Goal: Entertainment & Leisure: Consume media (video, audio)

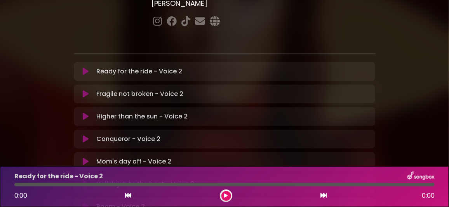
scroll to position [155, 0]
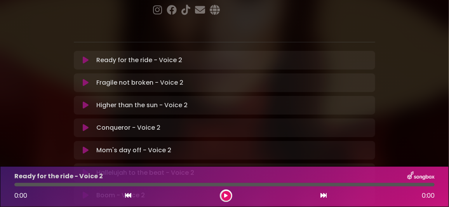
click at [87, 191] on icon at bounding box center [86, 195] width 6 height 8
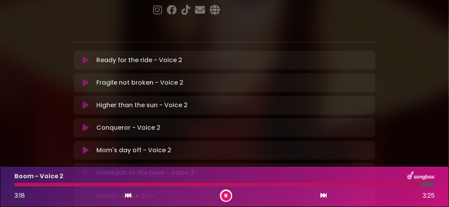
click at [84, 169] on icon at bounding box center [86, 173] width 6 height 8
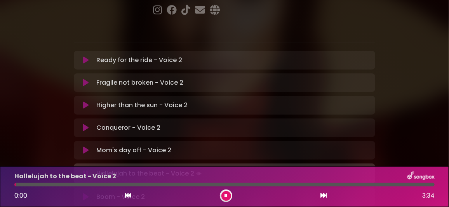
click at [86, 193] on icon at bounding box center [86, 197] width 6 height 8
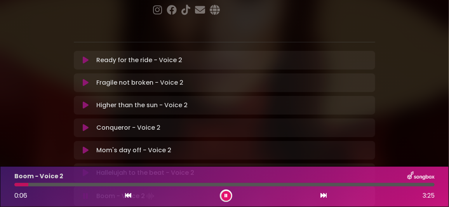
click at [224, 193] on button at bounding box center [226, 196] width 10 height 10
click at [224, 195] on icon at bounding box center [225, 195] width 3 height 5
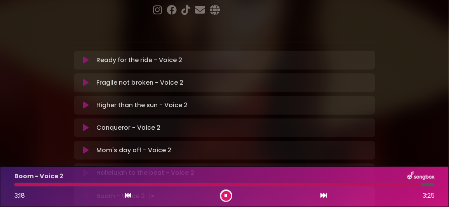
click at [228, 195] on button at bounding box center [226, 196] width 10 height 10
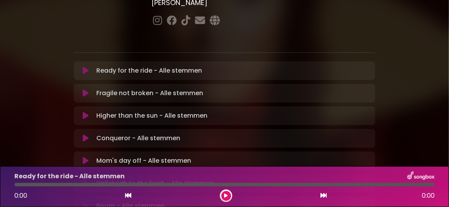
scroll to position [194, 0]
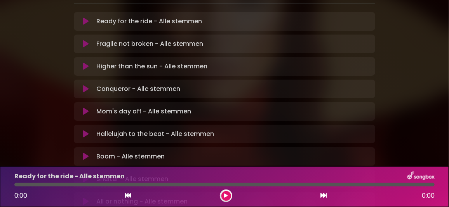
click at [86, 153] on icon at bounding box center [86, 157] width 6 height 8
